Goal: Information Seeking & Learning: Learn about a topic

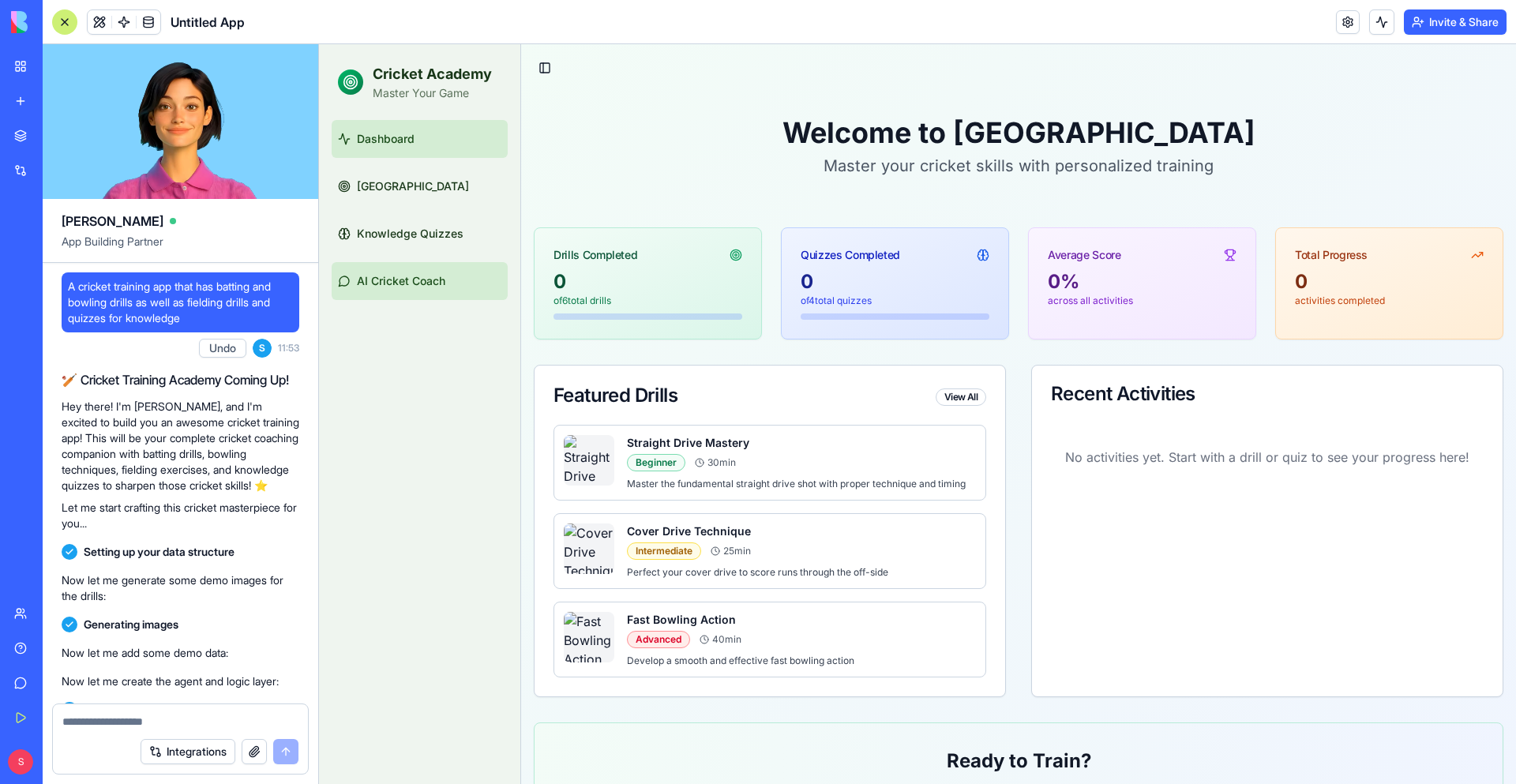
click at [416, 281] on span "AI Cricket Coach" at bounding box center [401, 281] width 88 height 16
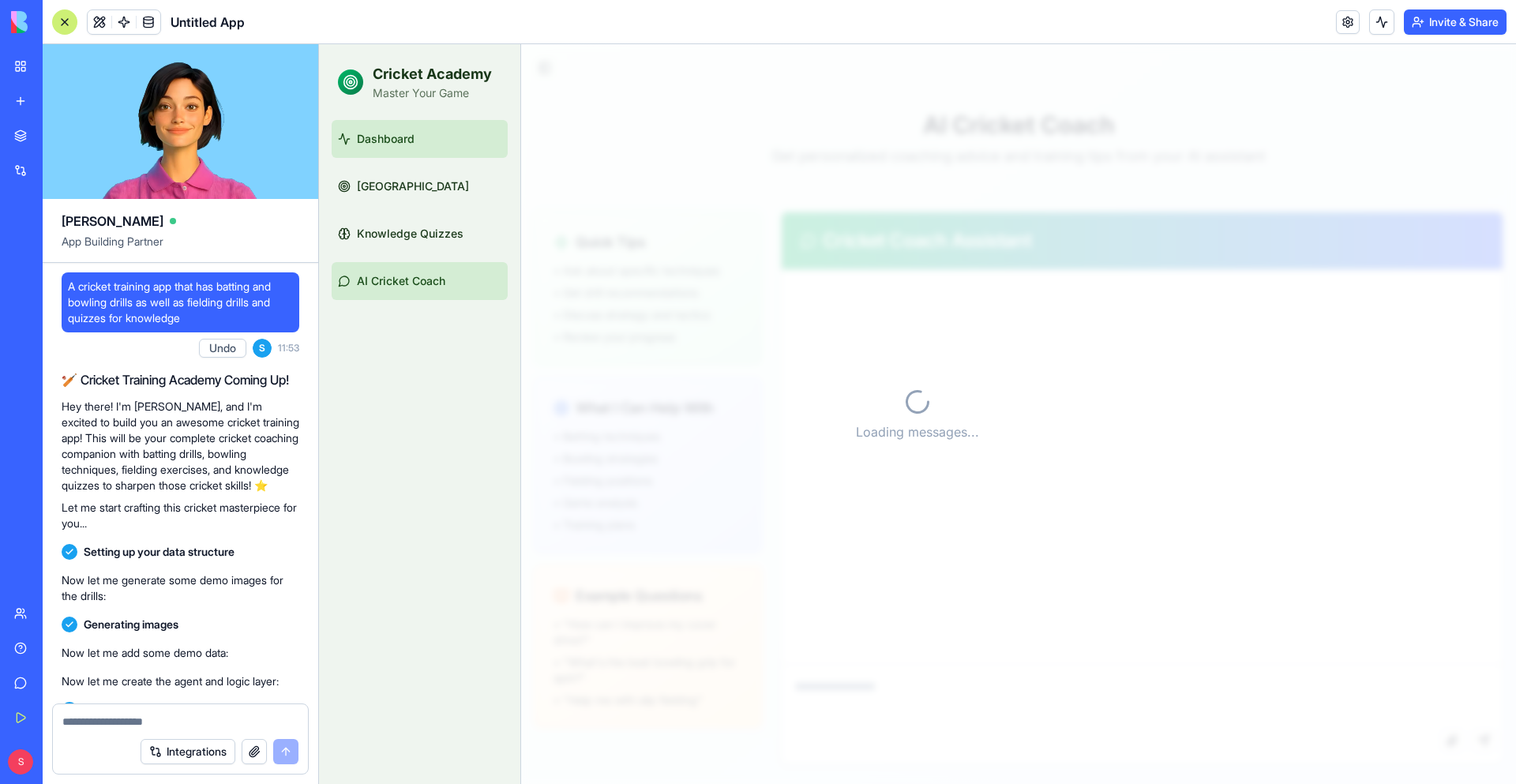
click at [403, 148] on link "Dashboard" at bounding box center [419, 139] width 176 height 38
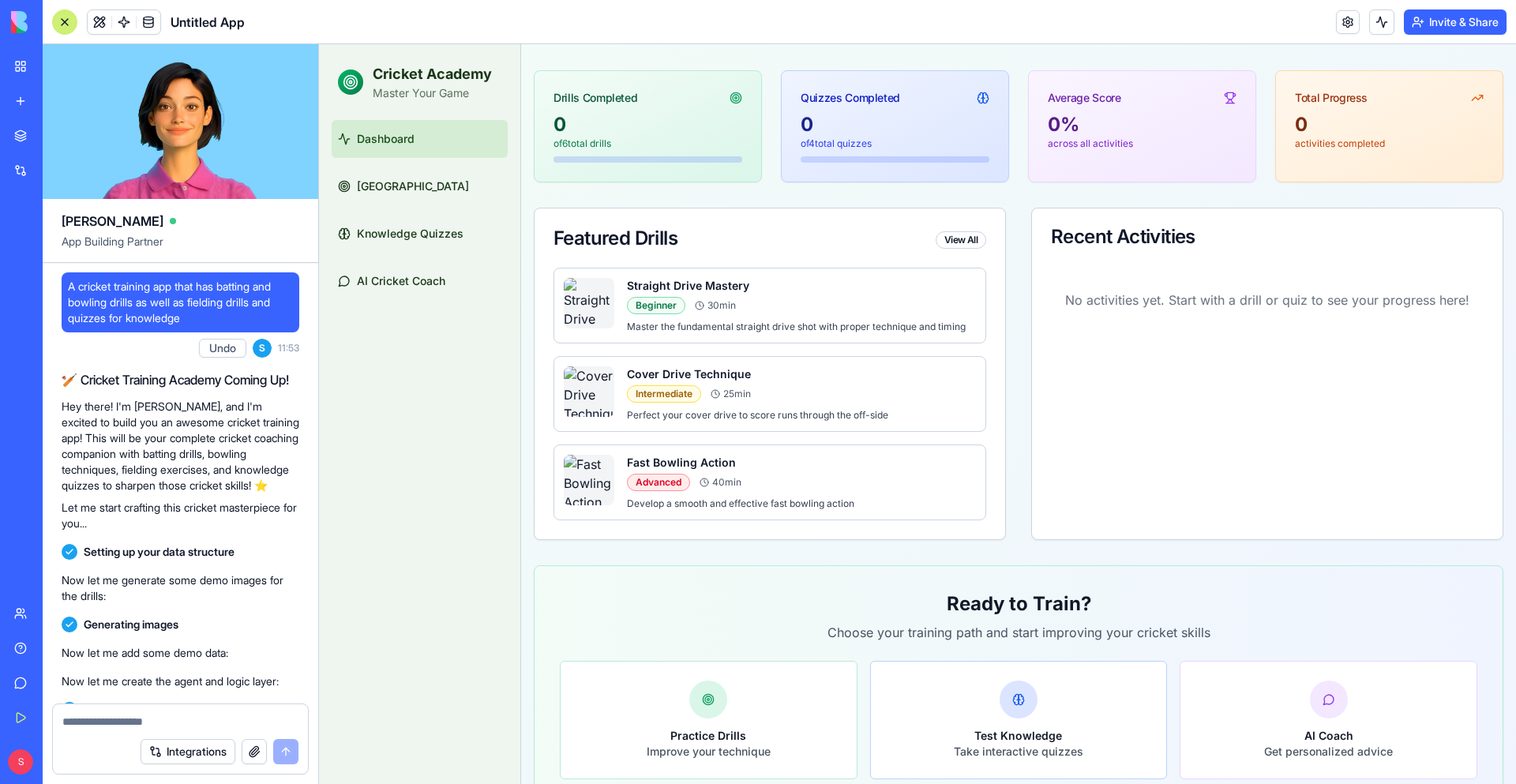
scroll to position [158, 0]
click at [816, 378] on div "Cover Drive Technique" at bounding box center [801, 373] width 349 height 16
click at [661, 372] on h4 "Cover Drive Technique" at bounding box center [689, 373] width 124 height 16
click at [599, 397] on img at bounding box center [589, 390] width 50 height 50
click at [874, 391] on div "Intermediate 25 min" at bounding box center [801, 393] width 349 height 17
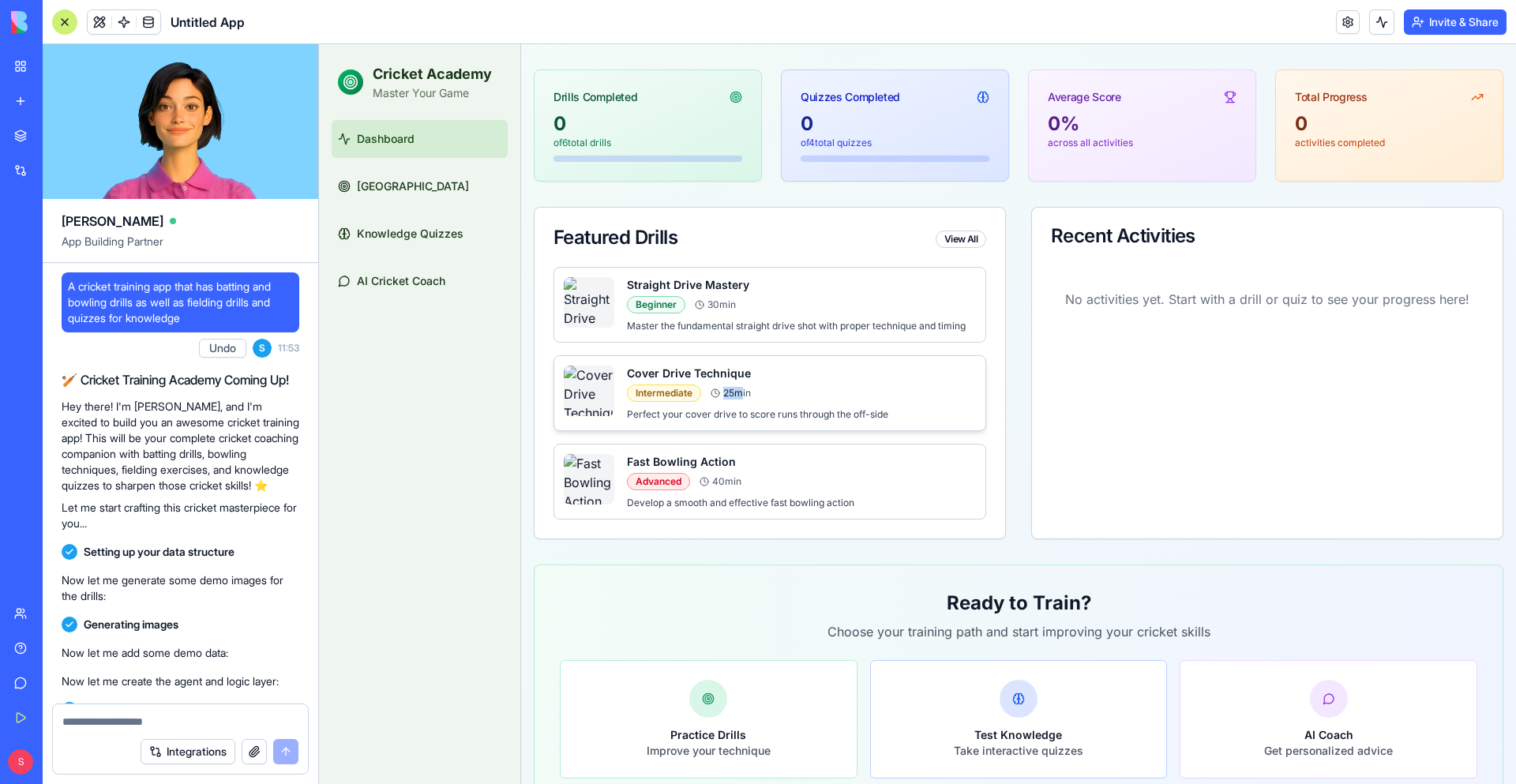
click at [874, 391] on div "Intermediate 25 min" at bounding box center [801, 393] width 349 height 17
click at [856, 363] on div "Cover Drive Technique Intermediate 25 min Perfect your cover drive to score run…" at bounding box center [769, 393] width 433 height 75
click at [716, 280] on h4 "Straight Drive Mastery" at bounding box center [688, 284] width 122 height 16
click at [657, 304] on div "Beginner" at bounding box center [656, 304] width 58 height 17
click at [757, 386] on div "Intermediate 25 min" at bounding box center [801, 393] width 349 height 17
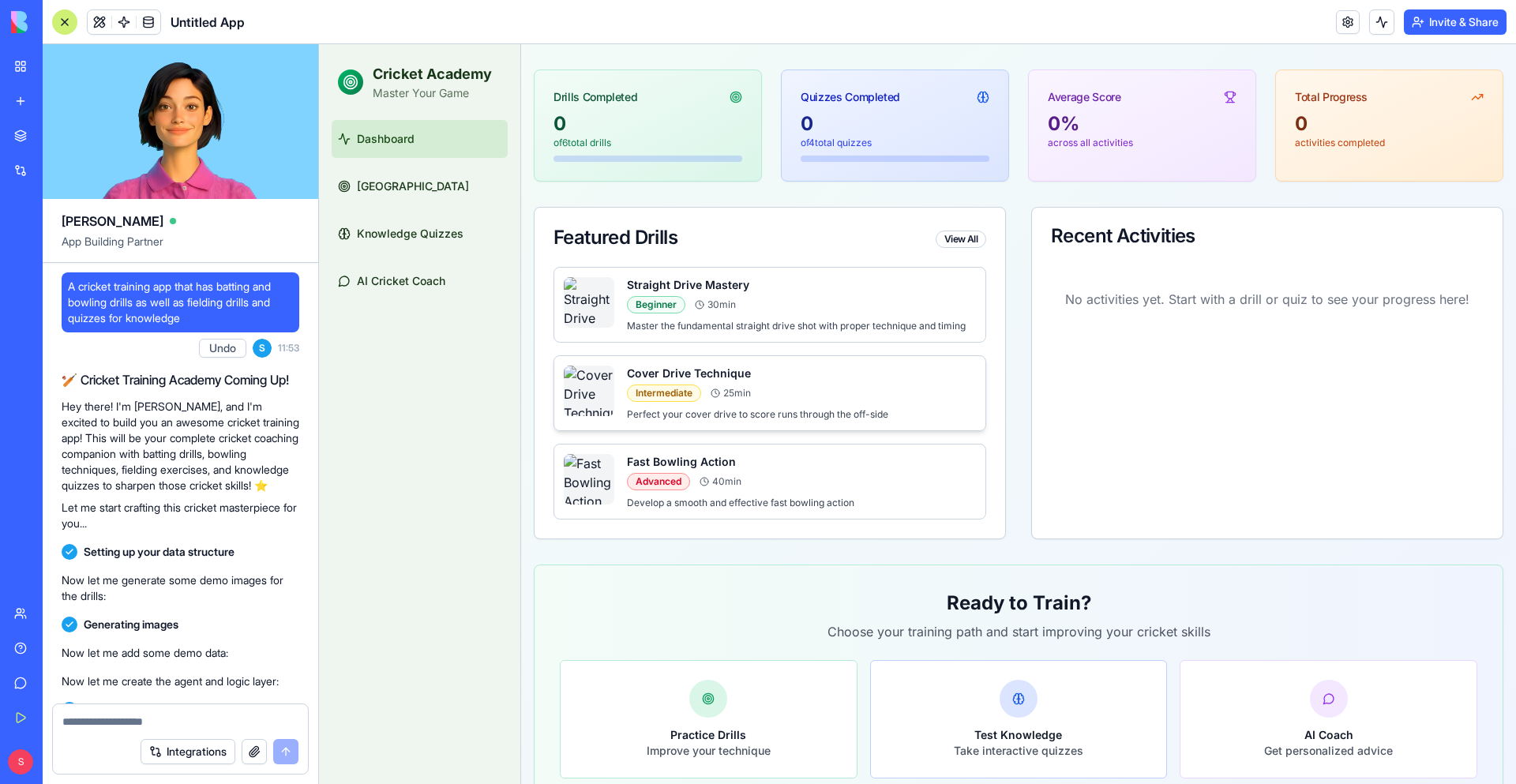
click at [574, 393] on img at bounding box center [589, 390] width 50 height 50
click at [660, 388] on div "Intermediate" at bounding box center [664, 393] width 75 height 17
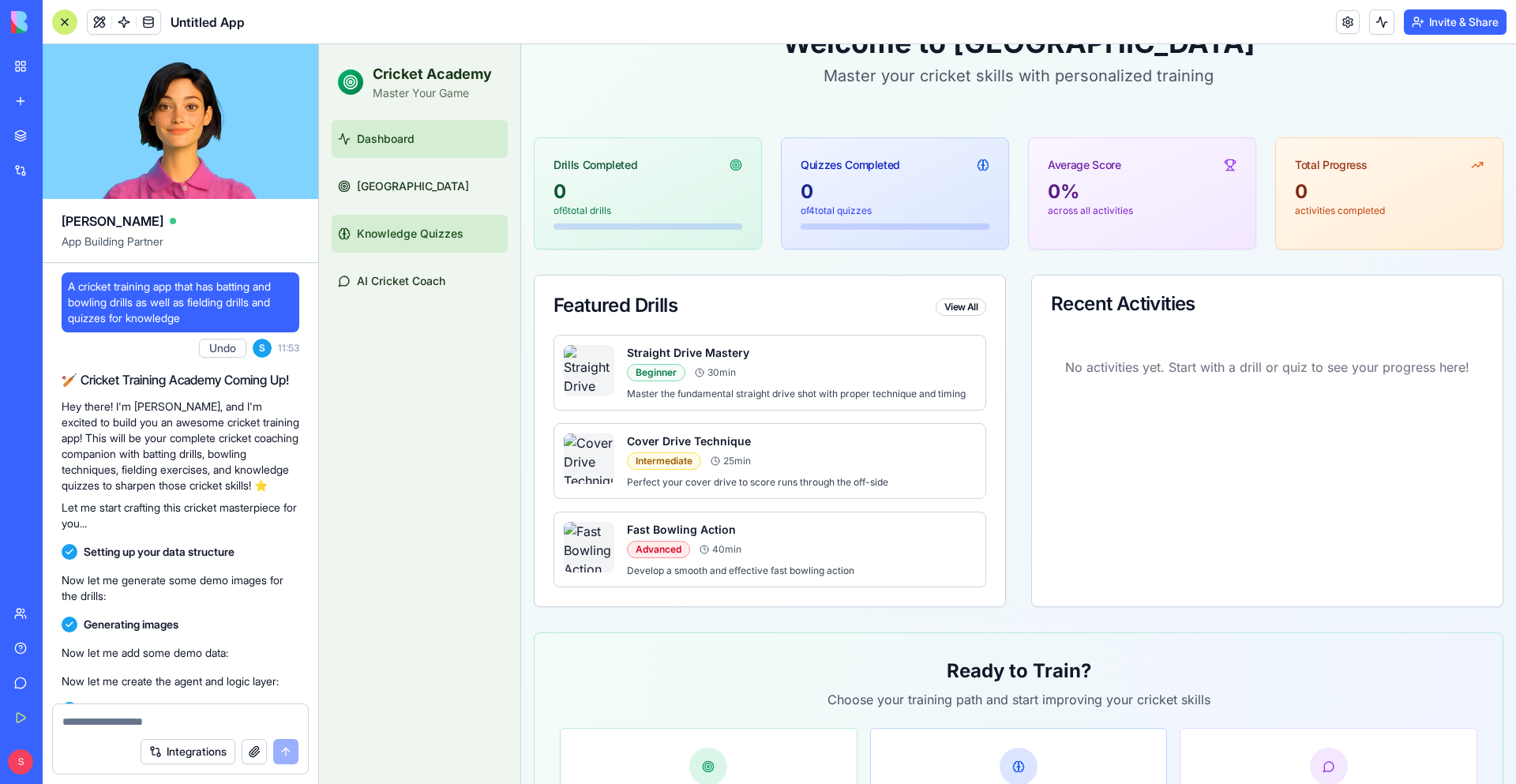
scroll to position [0, 0]
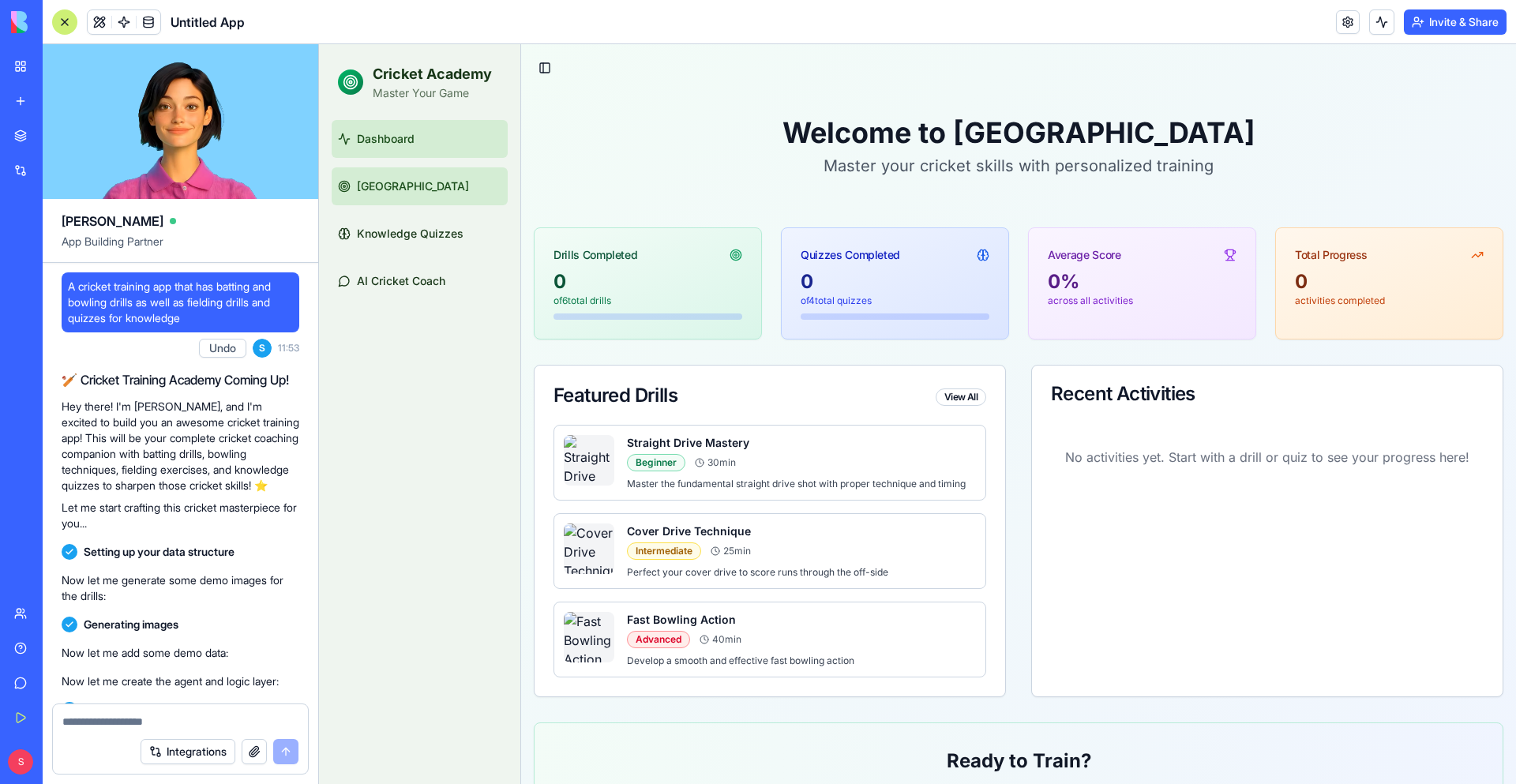
click at [435, 195] on link "[GEOGRAPHIC_DATA]" at bounding box center [419, 186] width 176 height 38
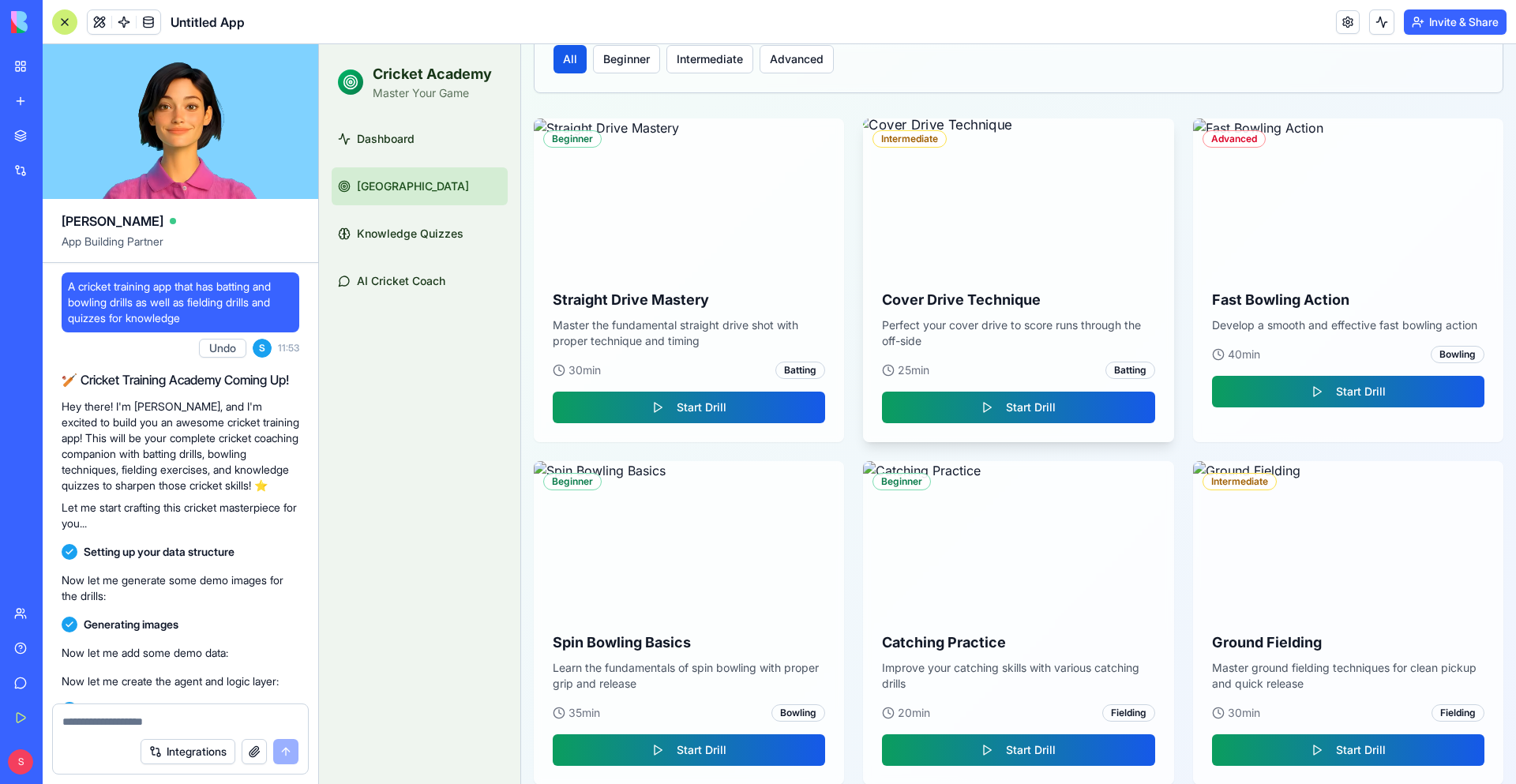
scroll to position [291, 0]
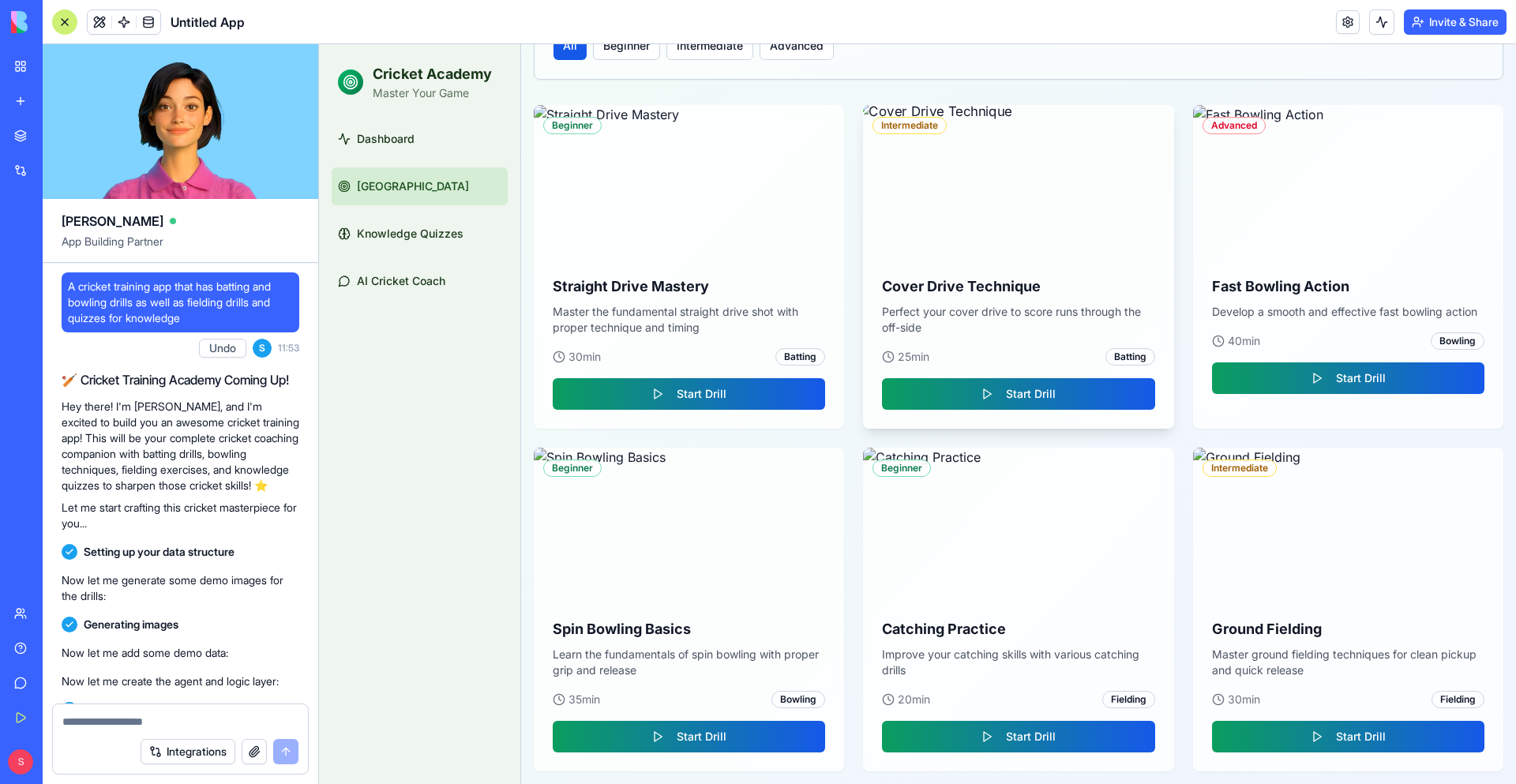
click at [952, 352] on div "25 min Batting" at bounding box center [1018, 356] width 272 height 17
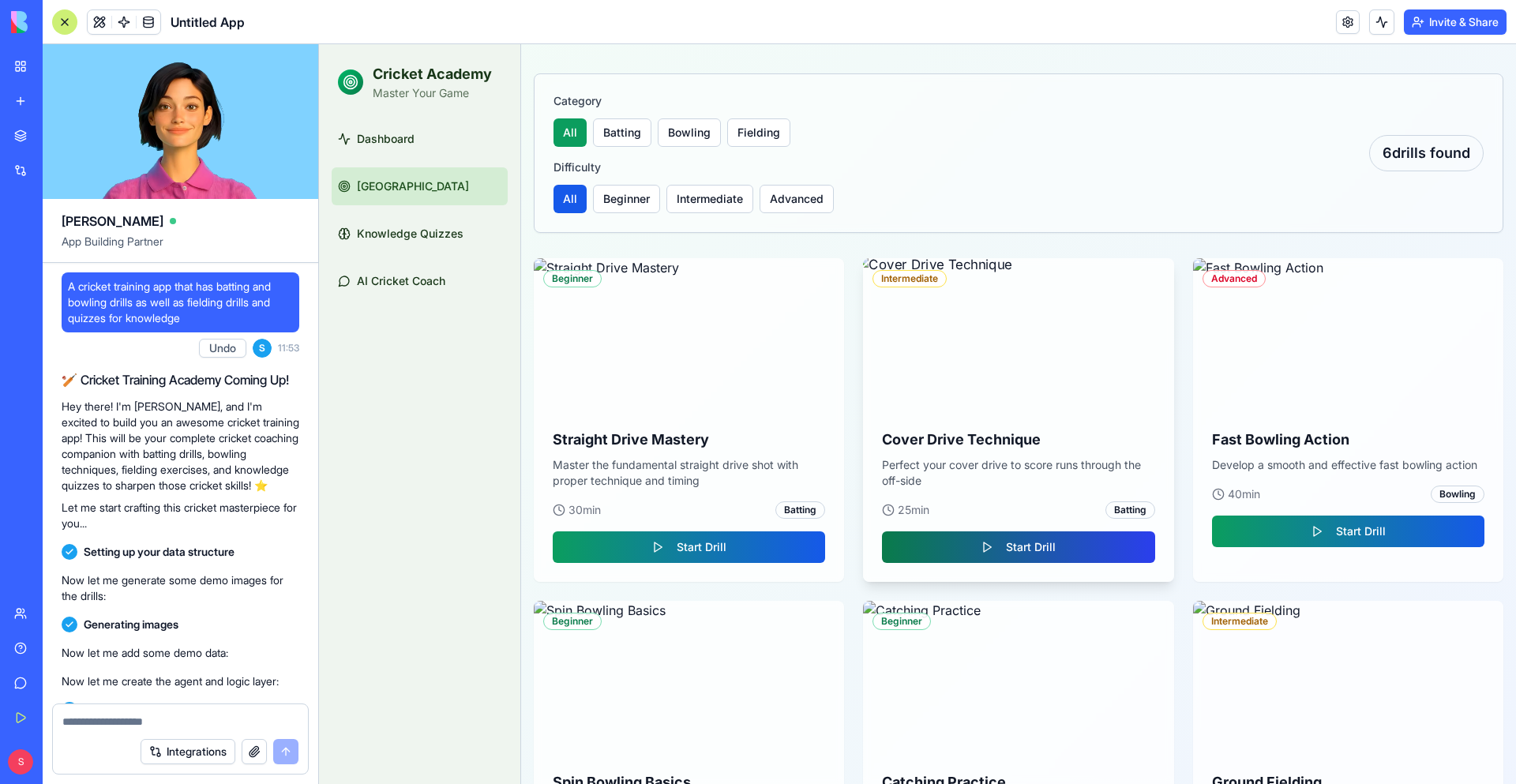
scroll to position [134, 0]
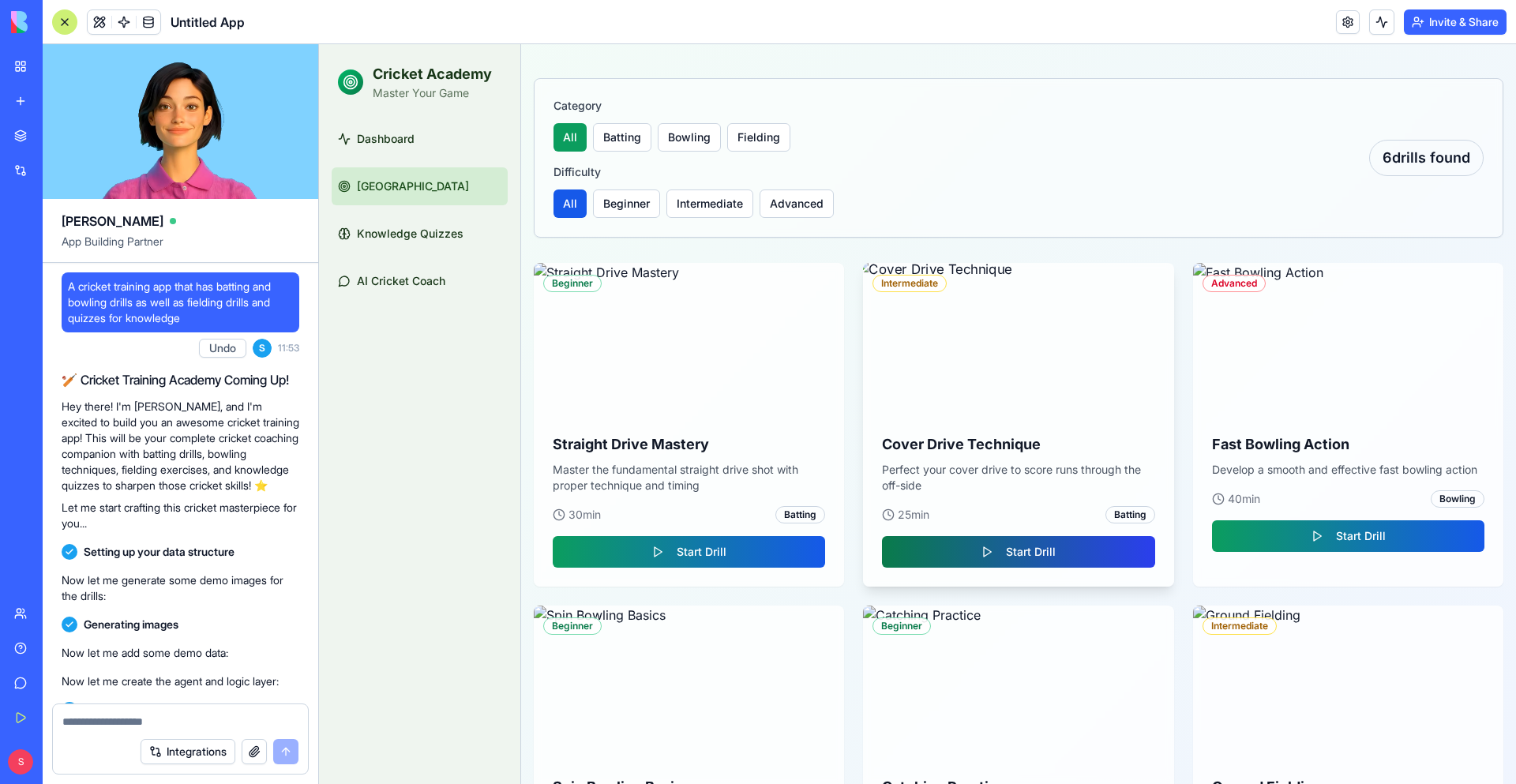
click at [1001, 552] on button "Start Drill" at bounding box center [1018, 552] width 272 height 31
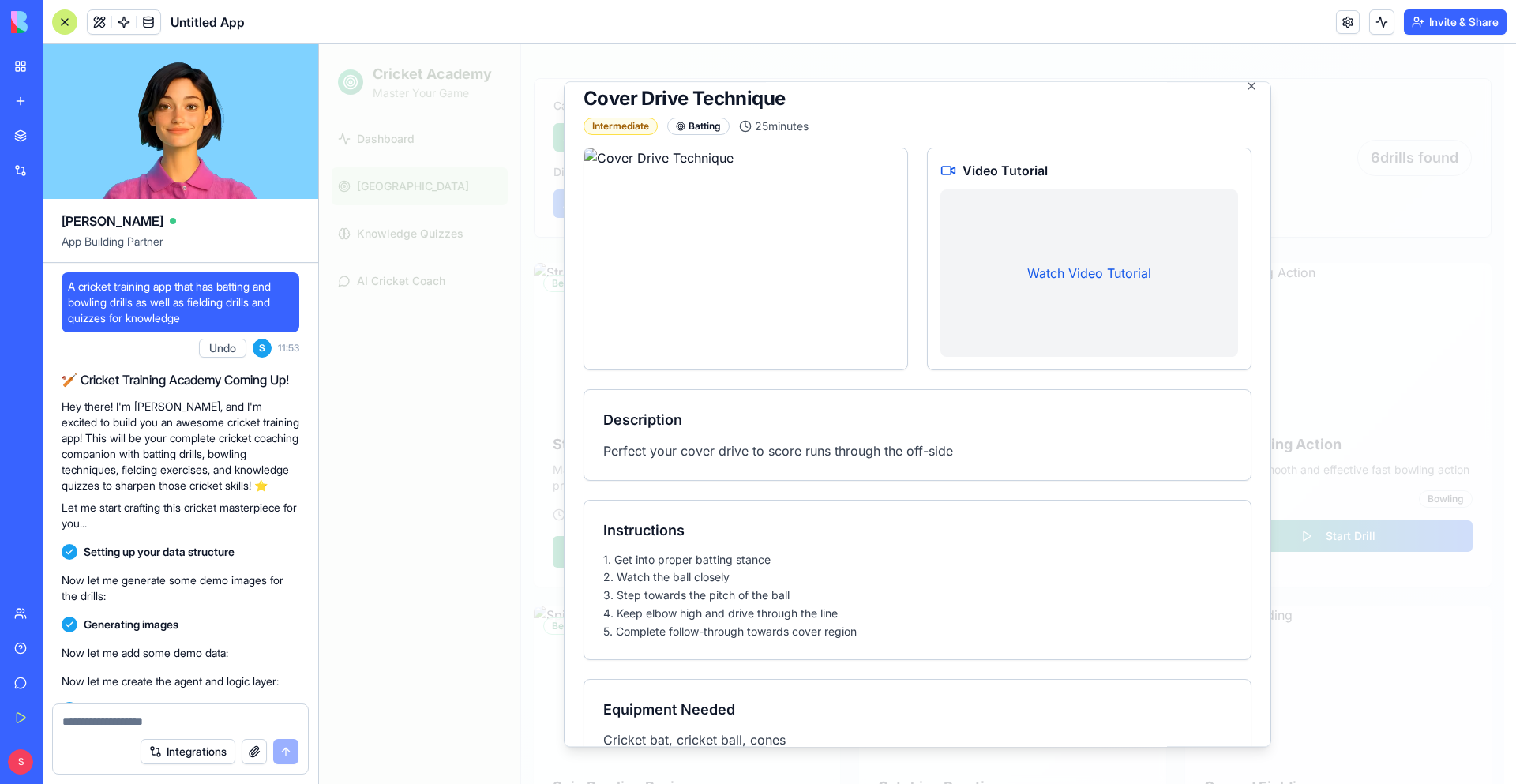
scroll to position [0, 0]
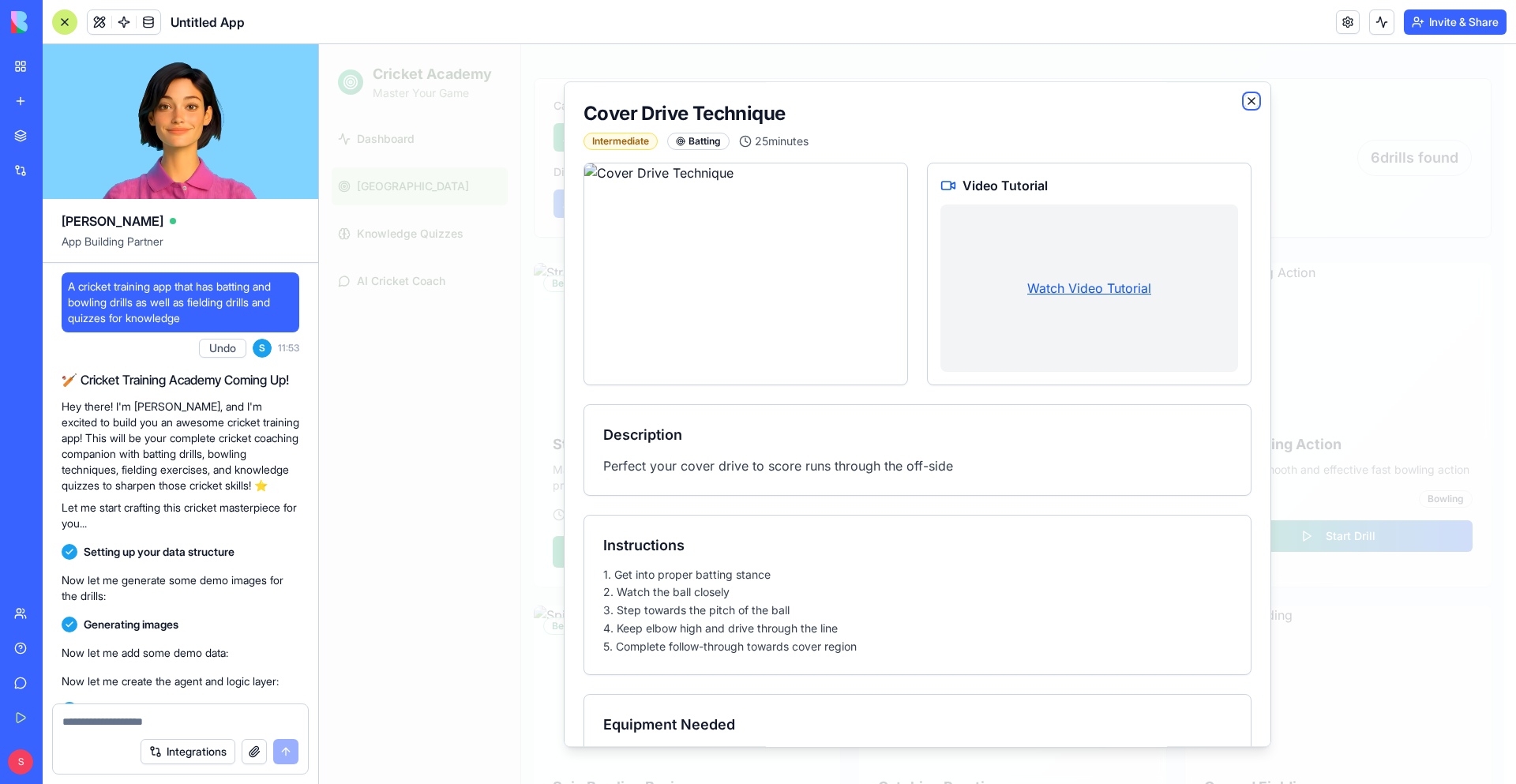
click at [1245, 101] on icon "button" at bounding box center [1251, 101] width 13 height 13
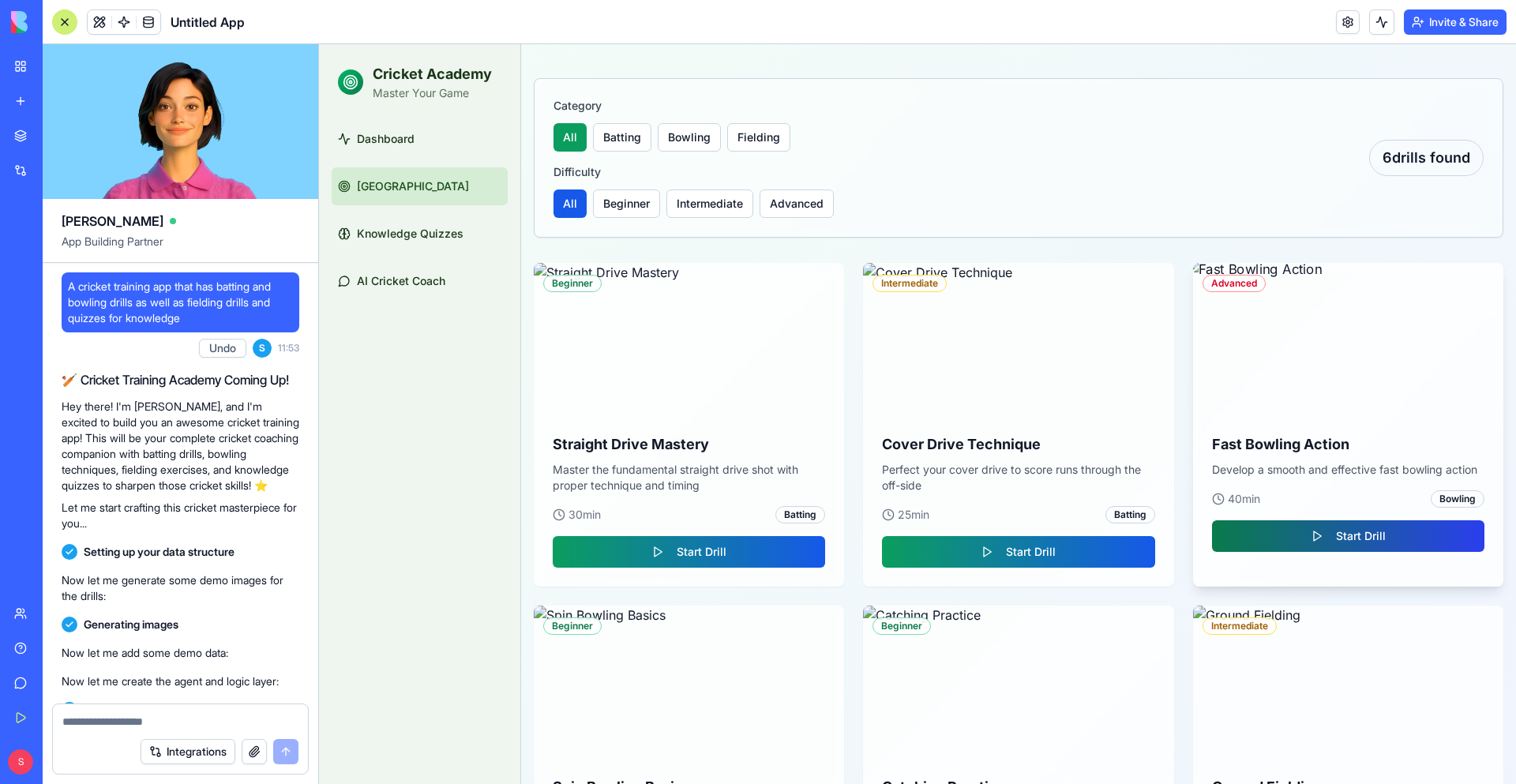
click at [1341, 532] on button "Start Drill" at bounding box center [1348, 536] width 272 height 31
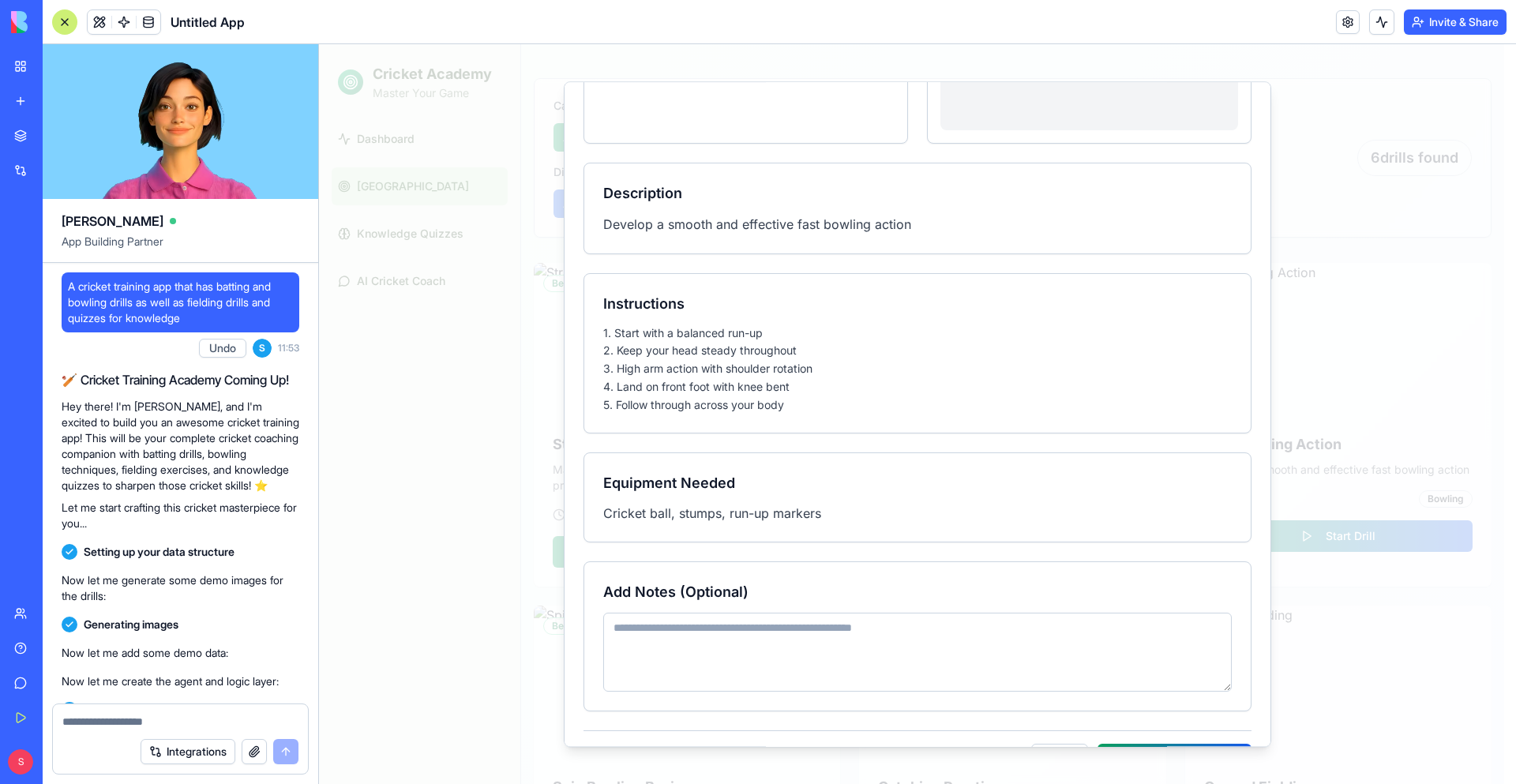
scroll to position [286, 0]
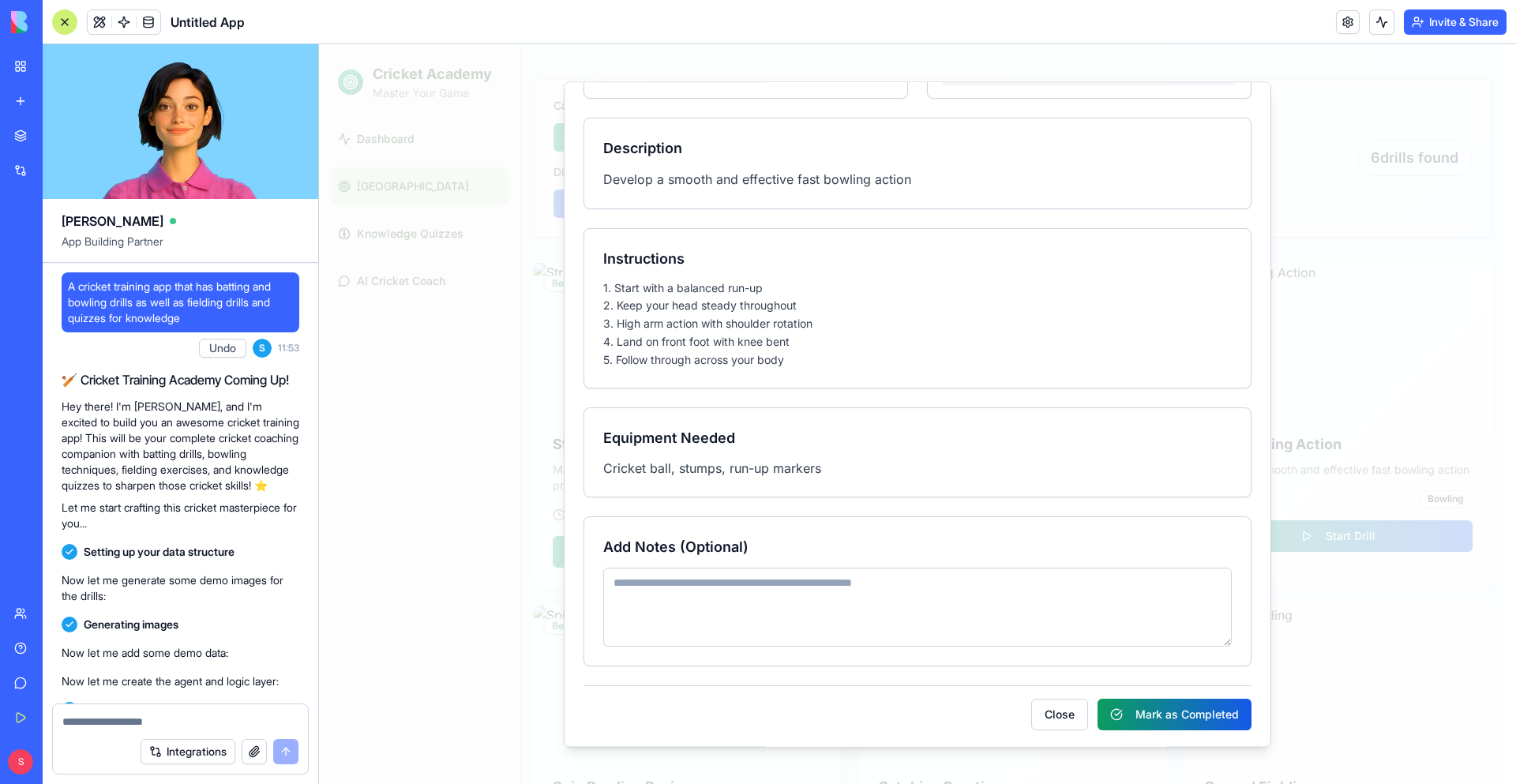
click at [1367, 196] on div at bounding box center [918, 414] width 1197 height 740
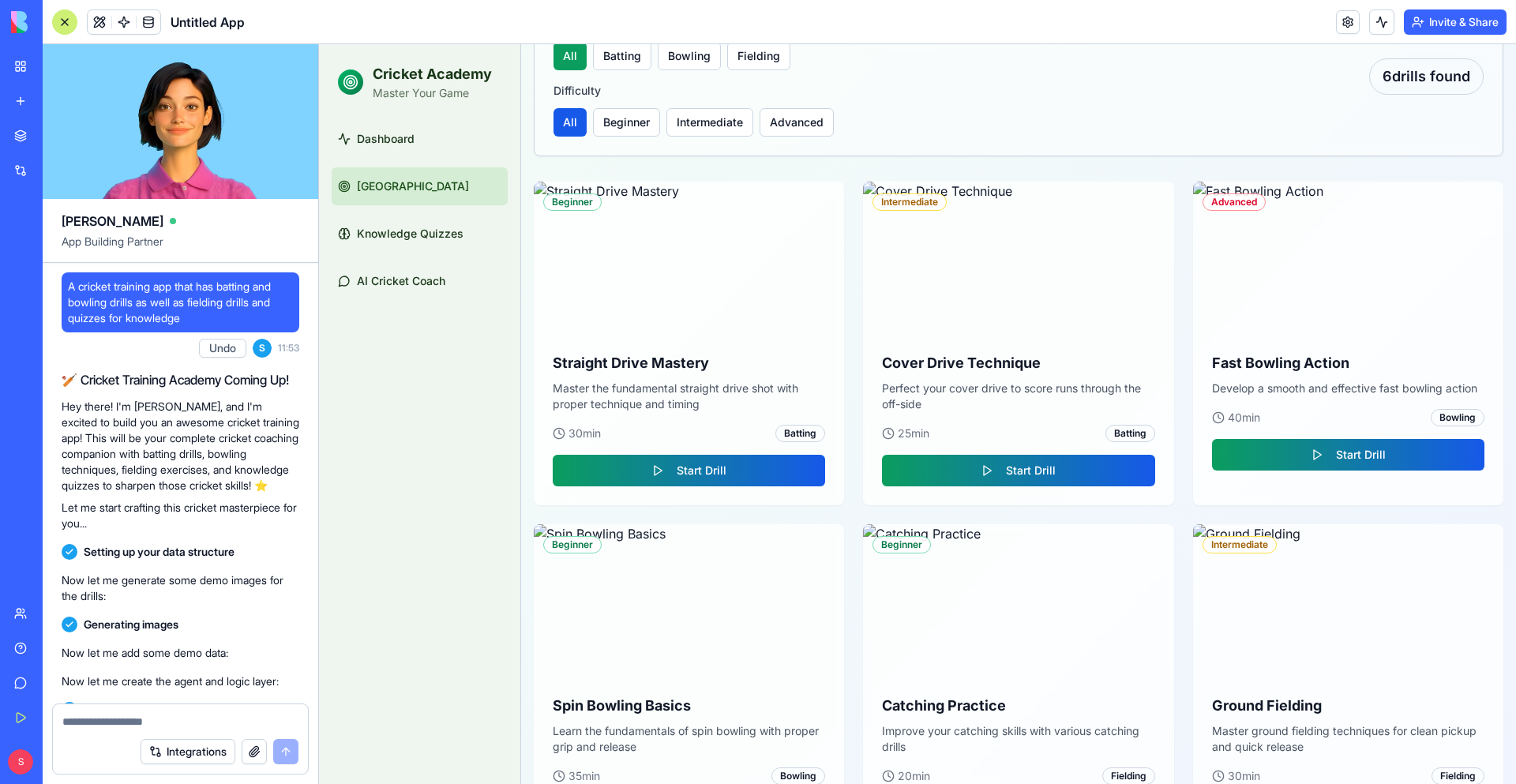
scroll to position [291, 0]
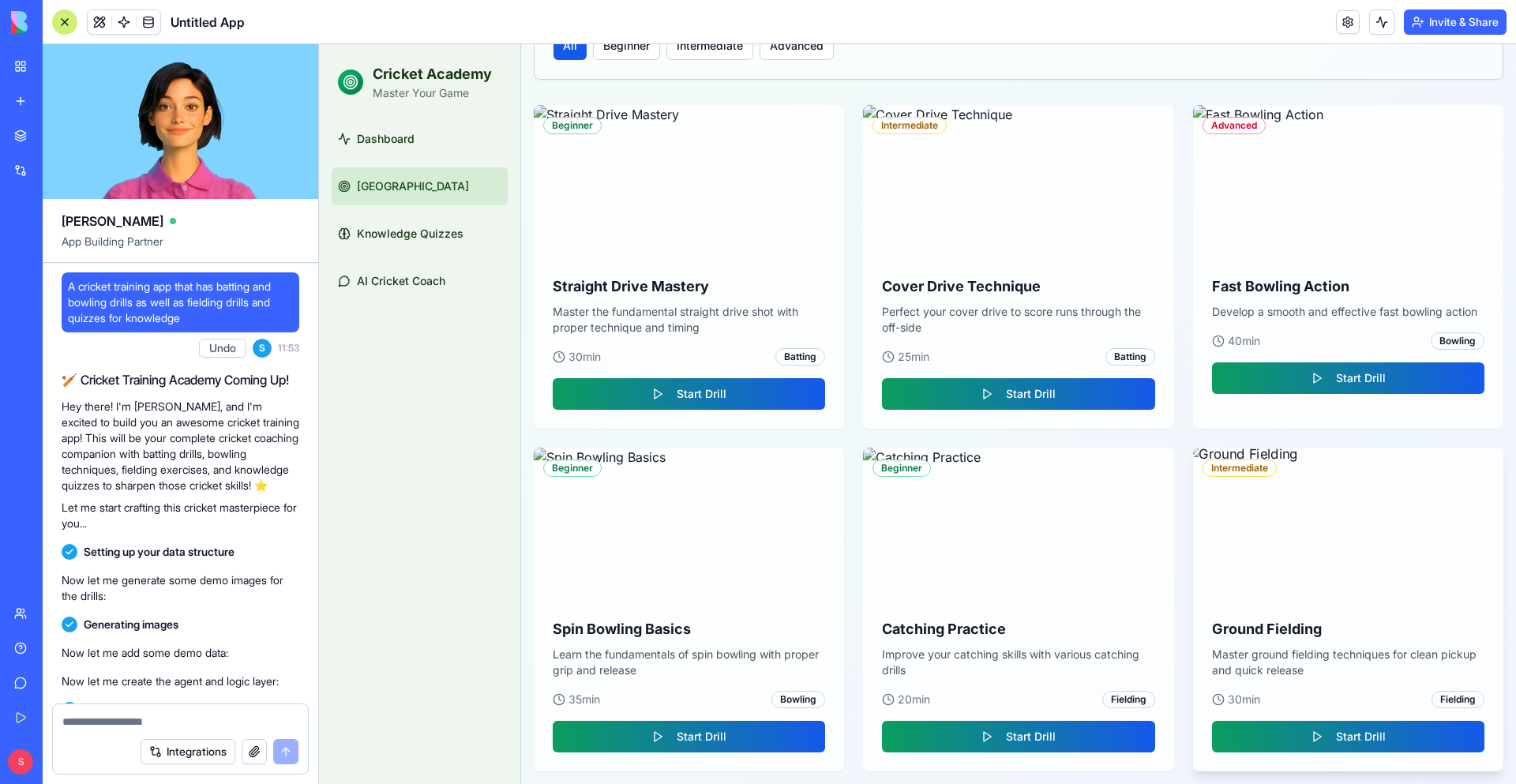
click at [1266, 505] on img at bounding box center [1348, 524] width 326 height 160
click at [1325, 745] on button "Start Drill" at bounding box center [1348, 736] width 272 height 31
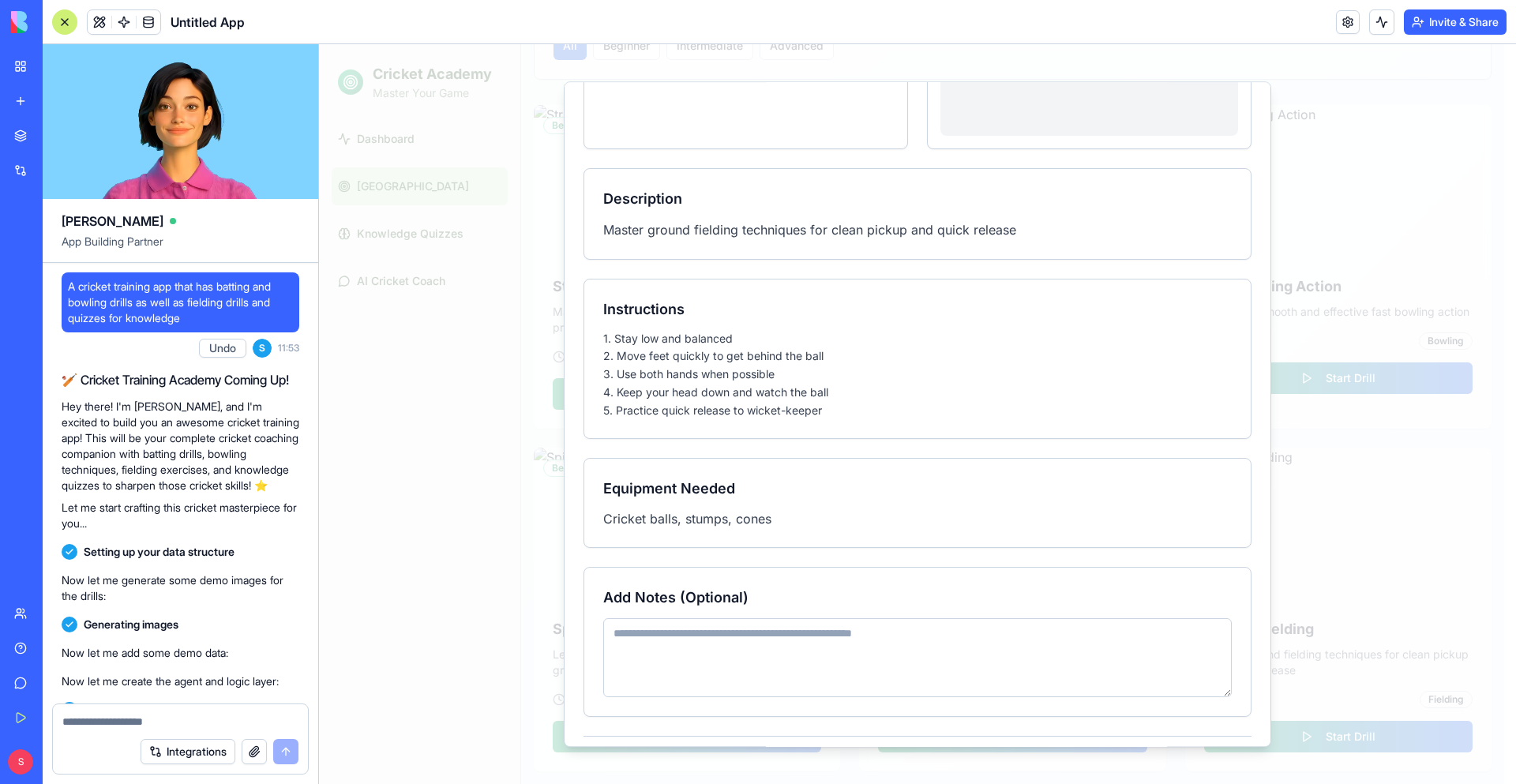
scroll to position [237, 0]
click at [496, 393] on div at bounding box center [918, 414] width 1197 height 740
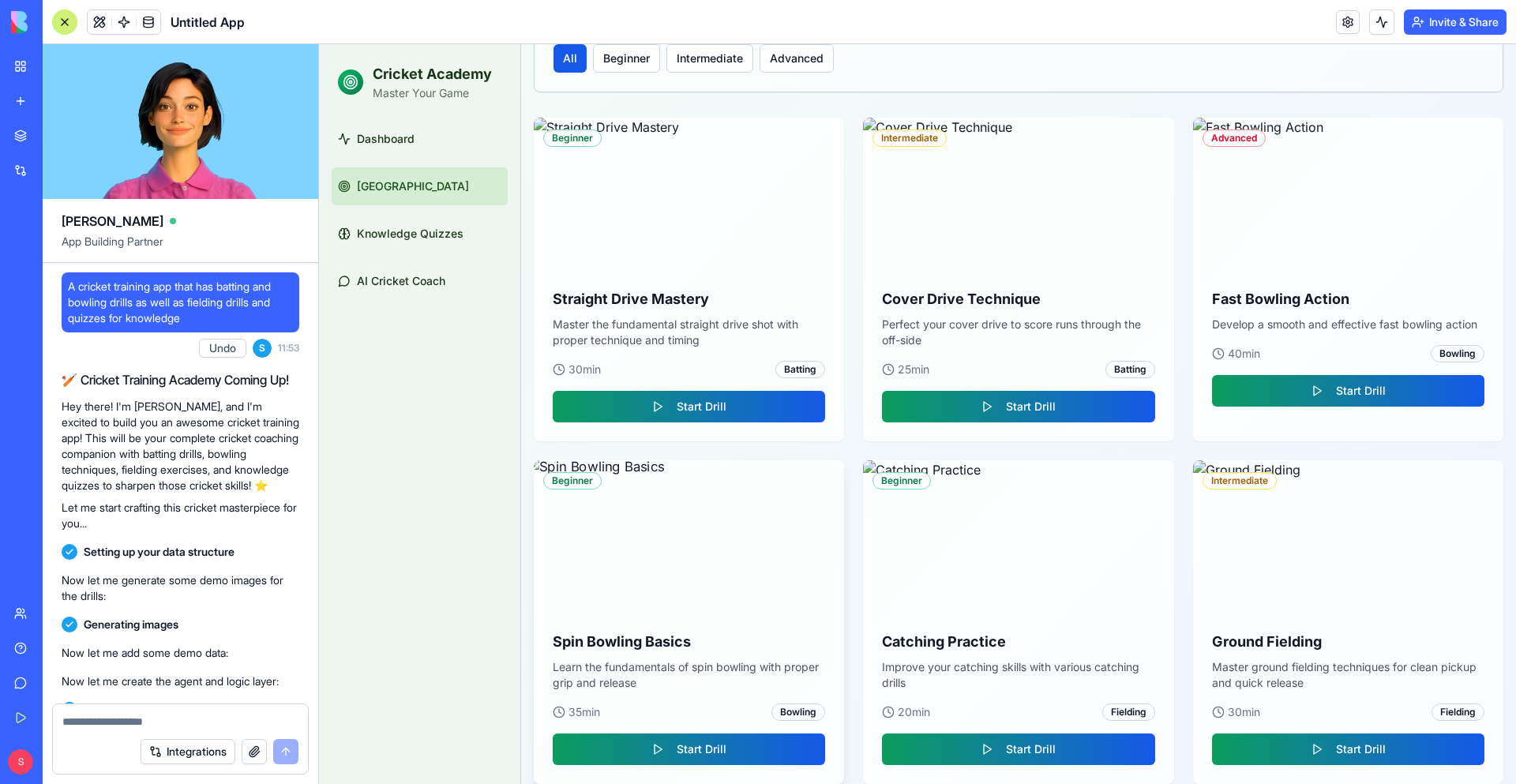
scroll to position [291, 0]
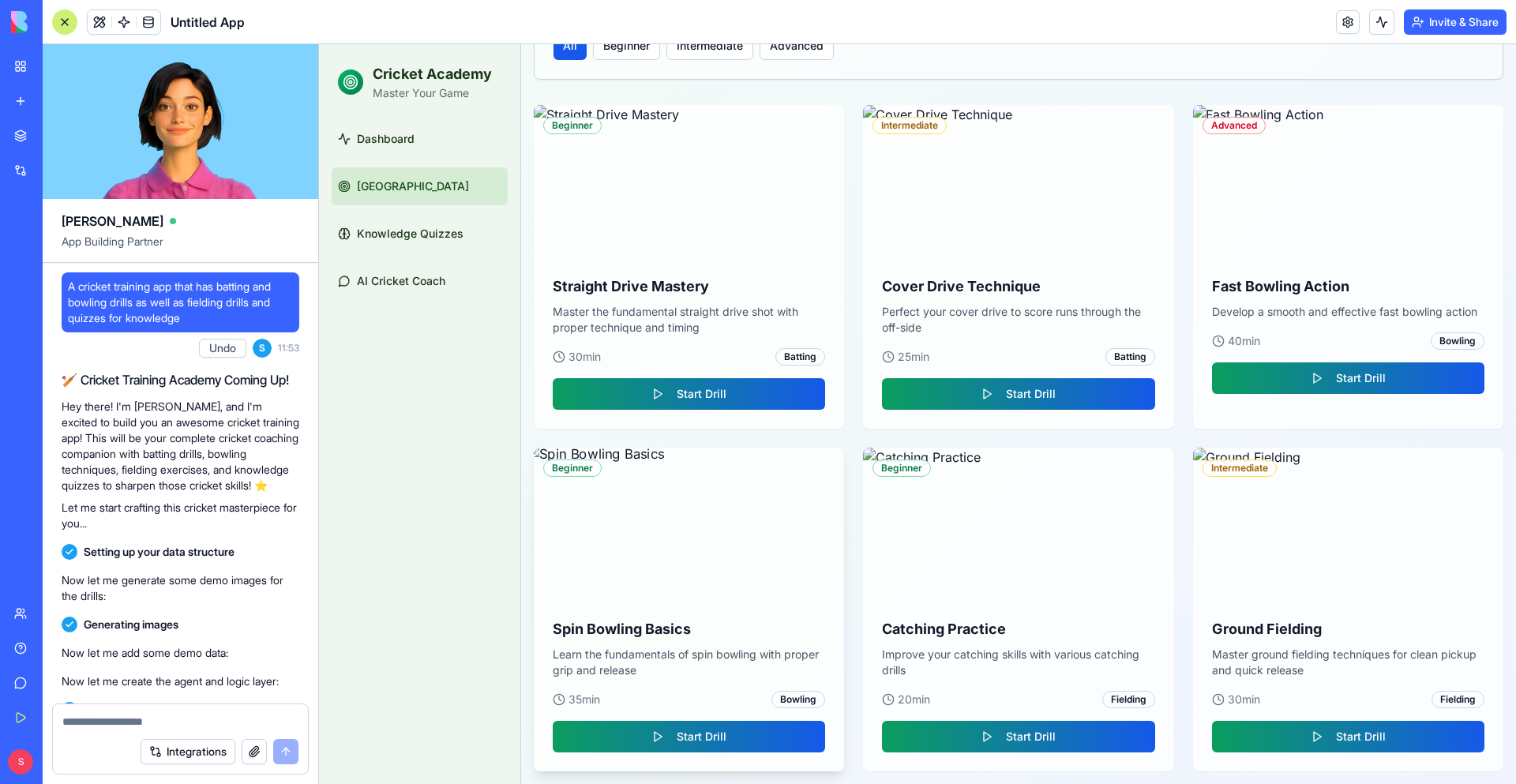
click at [691, 590] on img at bounding box center [689, 524] width 326 height 160
click at [703, 726] on button "Start Drill" at bounding box center [689, 736] width 272 height 31
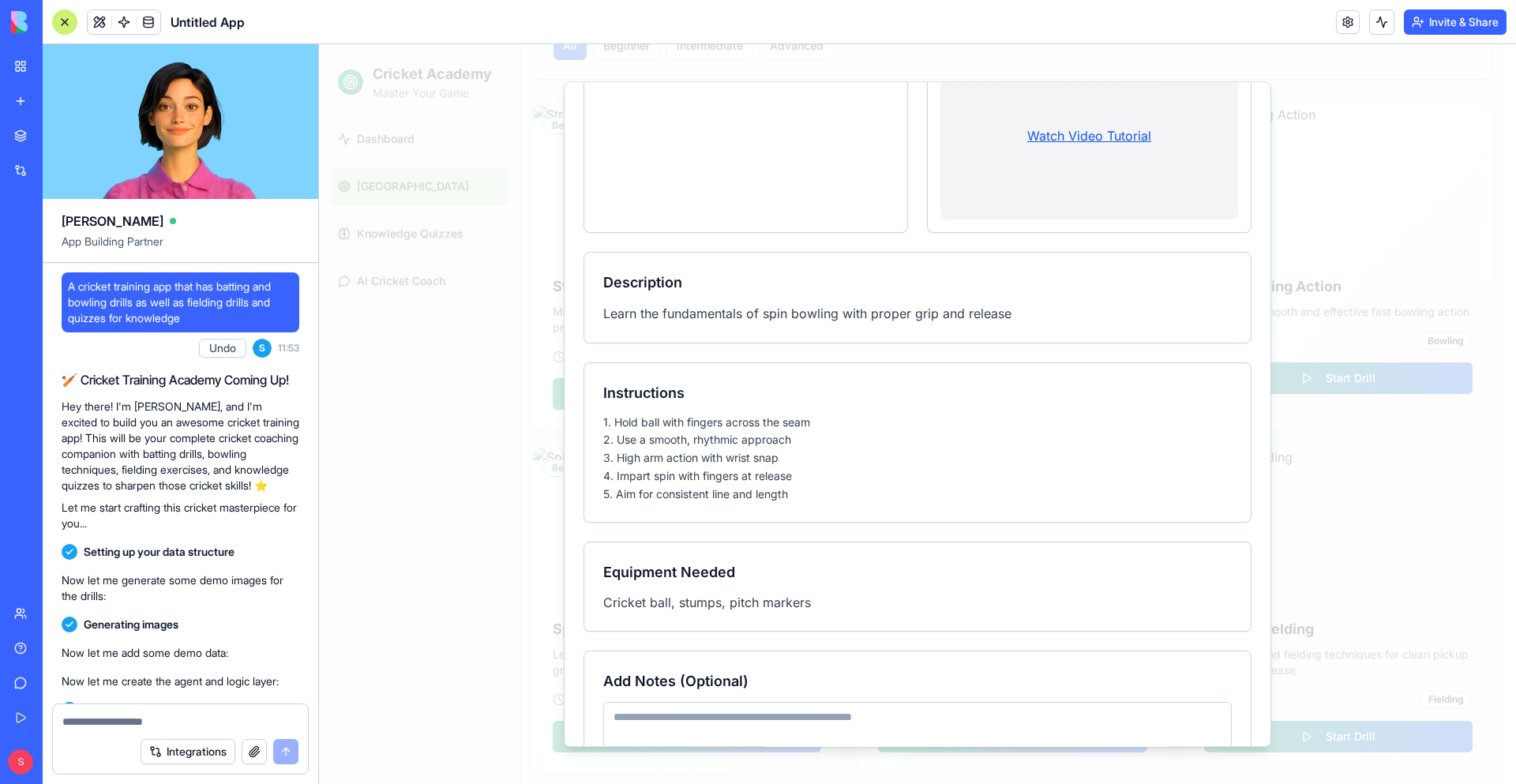
scroll to position [0, 0]
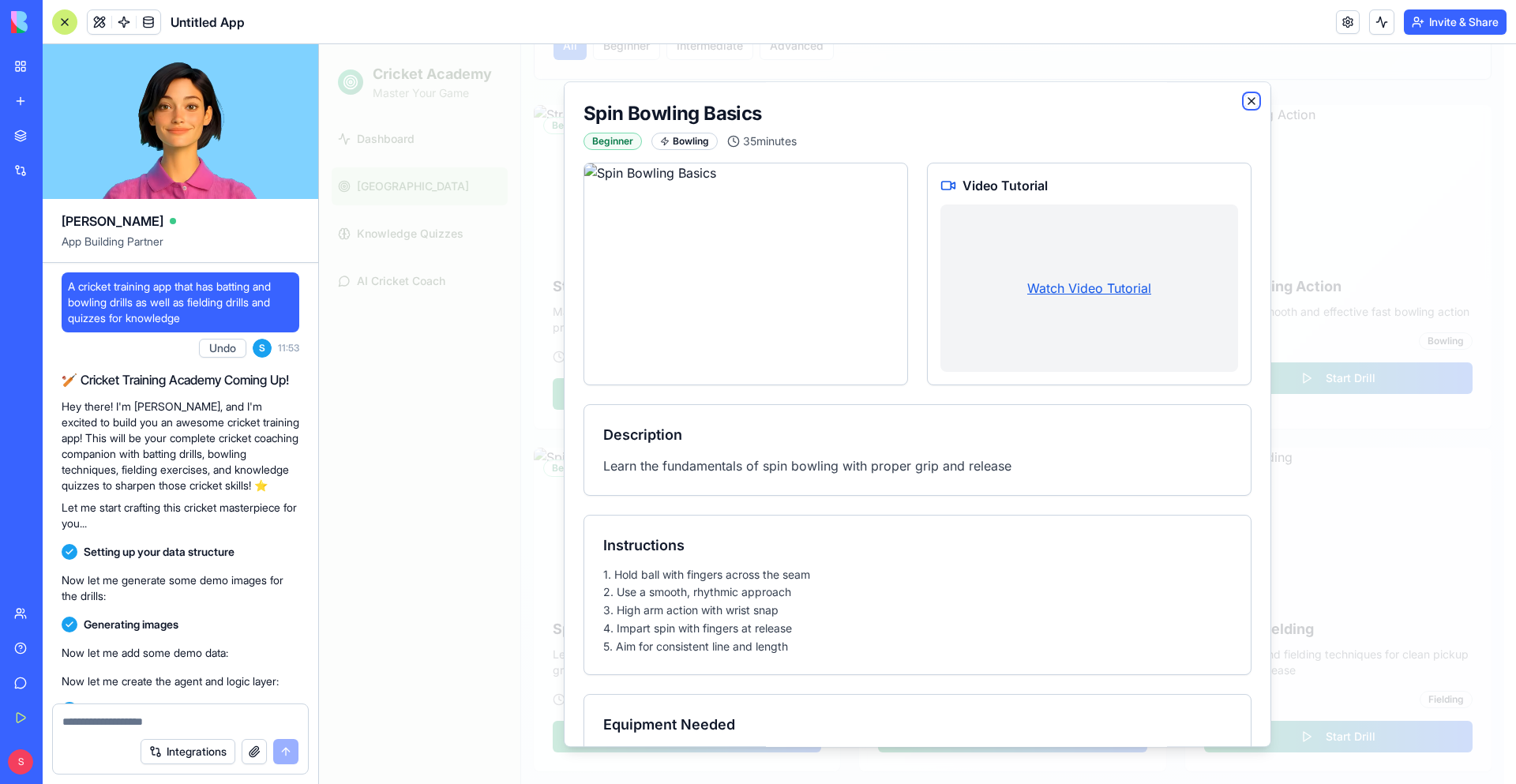
click at [1245, 107] on icon "button" at bounding box center [1251, 101] width 13 height 13
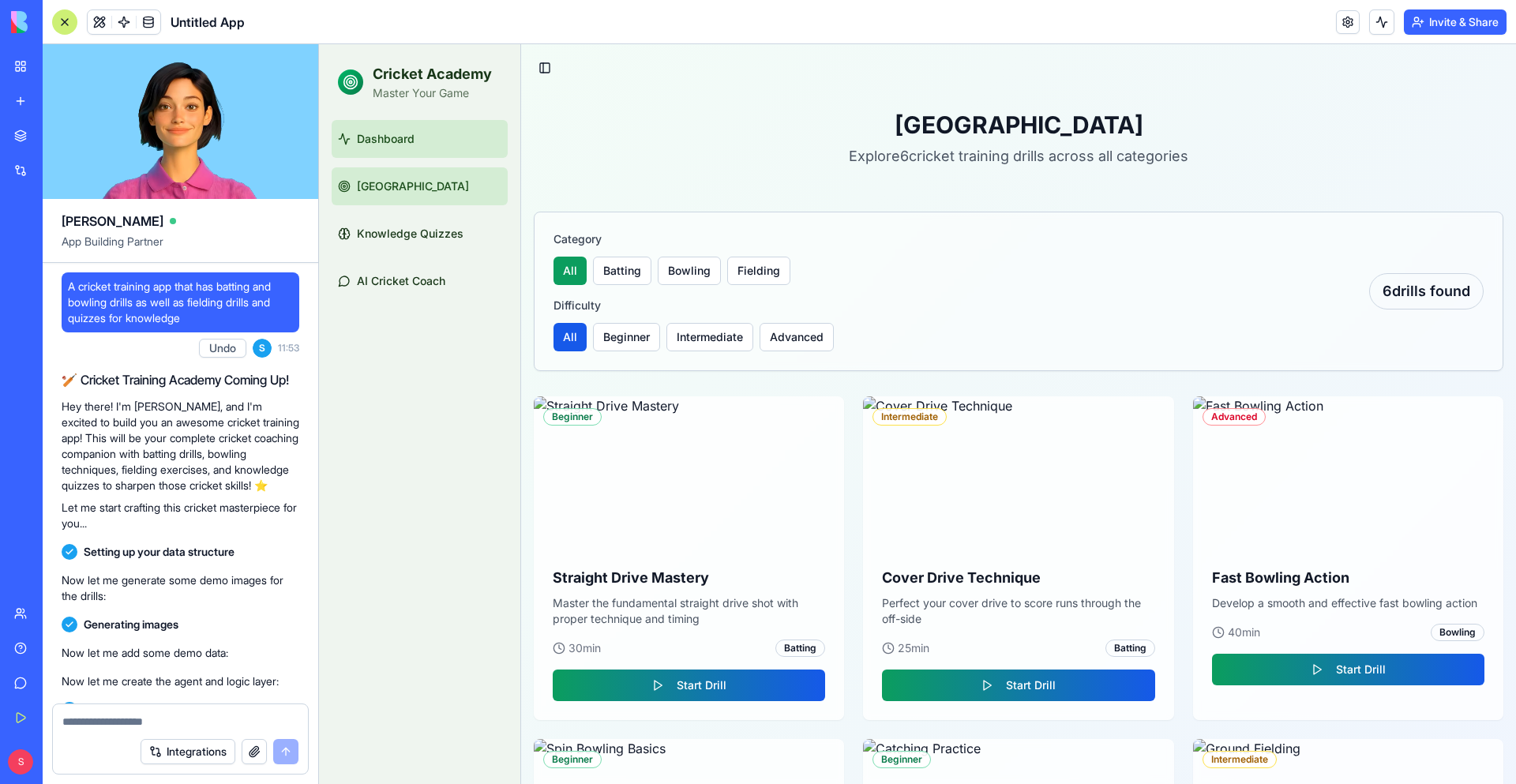
click at [374, 128] on link "Dashboard" at bounding box center [419, 139] width 176 height 38
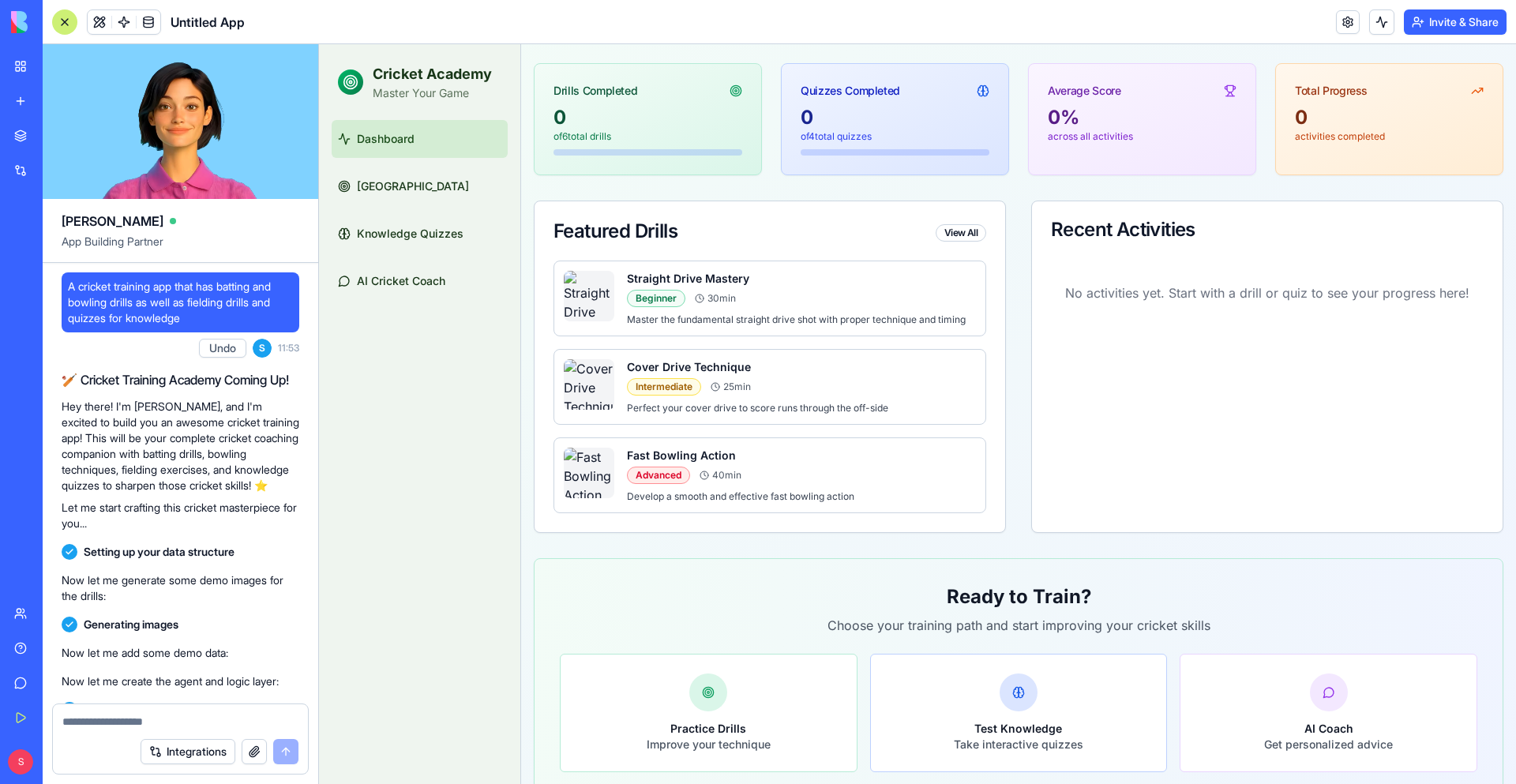
scroll to position [191, 0]
